Goal: Entertainment & Leisure: Consume media (video, audio)

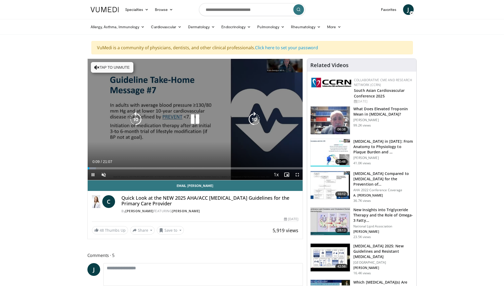
click at [252, 119] on icon "Video Player" at bounding box center [254, 119] width 15 height 15
click at [138, 117] on icon "Video Player" at bounding box center [135, 119] width 15 height 15
click at [137, 114] on icon "Video Player" at bounding box center [135, 119] width 15 height 15
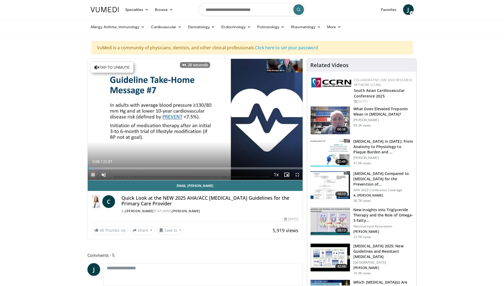
click at [93, 173] on span "Video Player" at bounding box center [93, 174] width 11 height 11
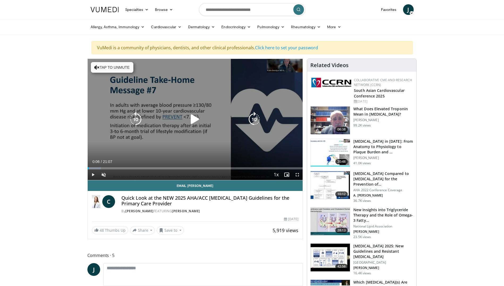
click at [190, 117] on icon "Video Player" at bounding box center [195, 119] width 15 height 15
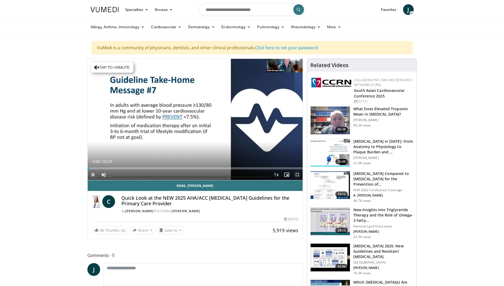
click at [299, 175] on span "Video Player" at bounding box center [297, 174] width 11 height 11
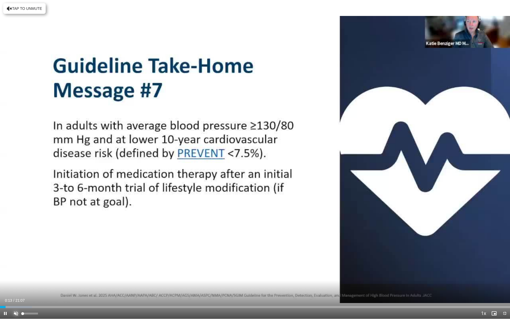
click at [16, 285] on span "Video Player" at bounding box center [16, 313] width 11 height 11
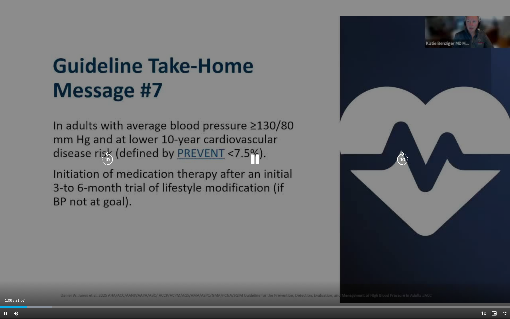
click at [493, 118] on div "20 seconds Tap to unmute" at bounding box center [255, 159] width 510 height 319
